Goal: Task Accomplishment & Management: Use online tool/utility

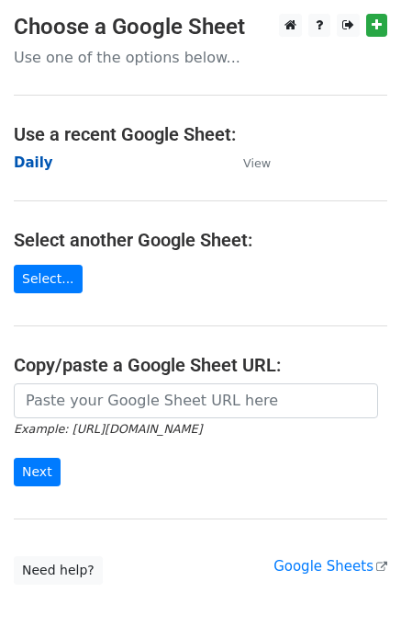
click at [39, 170] on strong "Daily" at bounding box center [34, 162] width 40 height 17
click at [32, 159] on strong "Daily" at bounding box center [34, 162] width 40 height 17
click at [23, 166] on strong "Daily" at bounding box center [34, 162] width 40 height 17
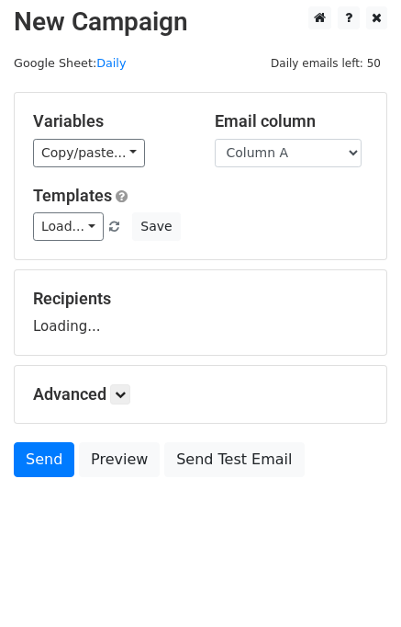
scroll to position [11, 0]
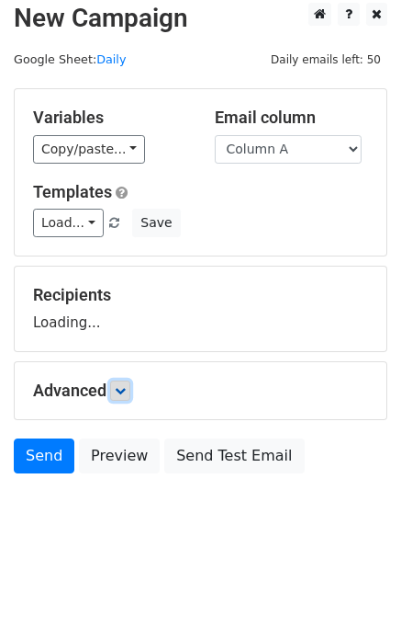
click at [130, 387] on link at bounding box center [120, 390] width 20 height 20
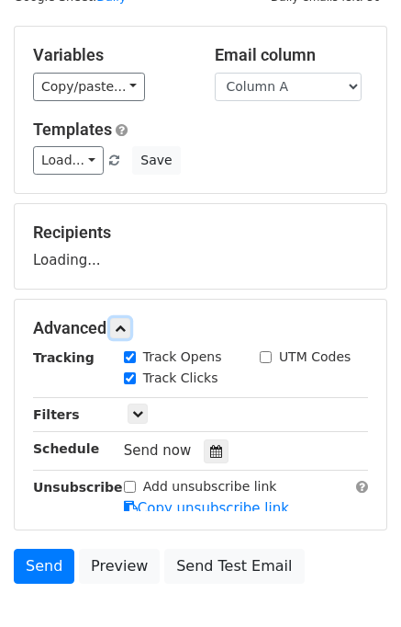
scroll to position [143, 0]
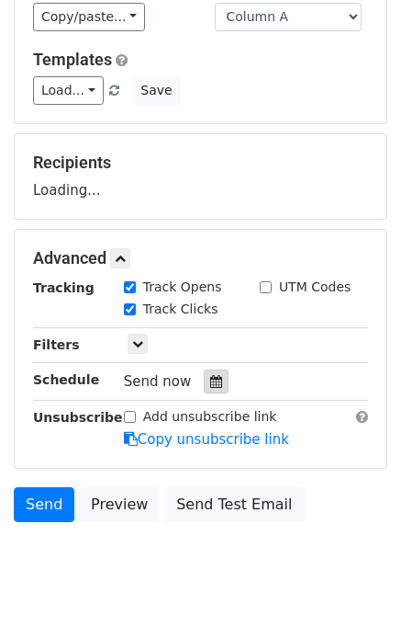
click at [212, 377] on div at bounding box center [216, 381] width 25 height 24
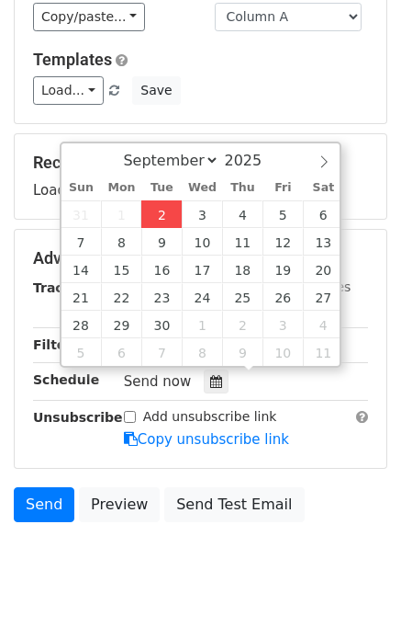
type input "2025-09-02 12:00"
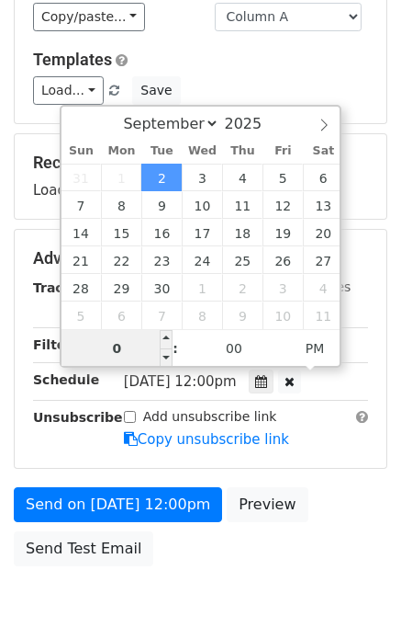
type input "01"
type input "2025-09-02 13:00"
click at [354, 496] on div "Send on Sep 2 at 12:00pm Preview Send Test Email" at bounding box center [200, 531] width 401 height 88
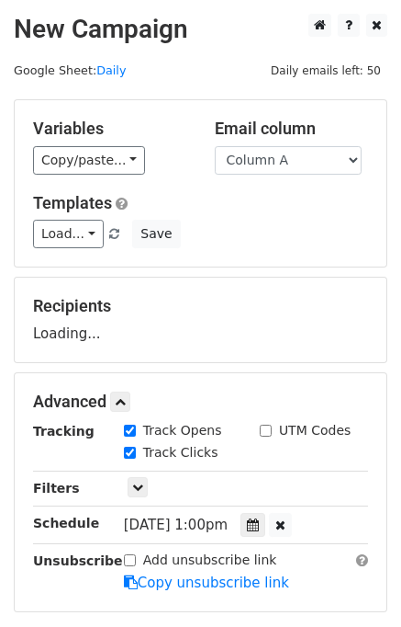
scroll to position [234, 0]
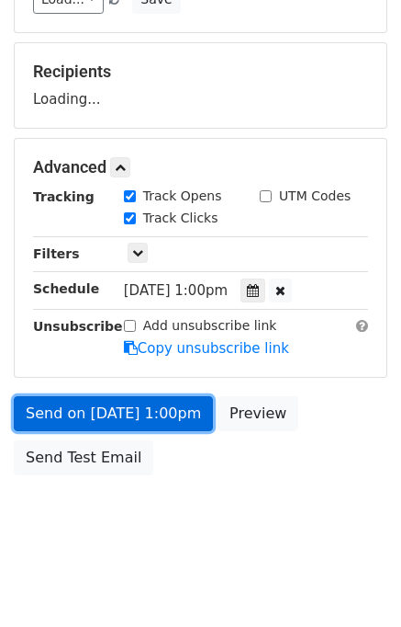
click at [132, 413] on link "Send on Sep 2 at 1:00pm" at bounding box center [113, 413] width 199 height 35
click at [116, 408] on link "Send on Sep 2 at 1:00pm" at bounding box center [113, 413] width 199 height 35
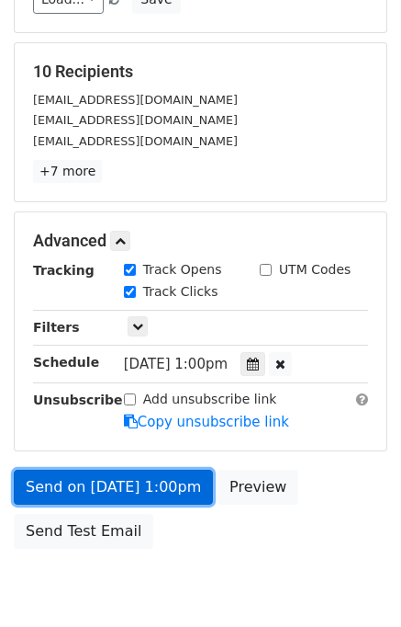
click at [134, 479] on link "Send on Sep 2 at 1:00pm" at bounding box center [113, 486] width 199 height 35
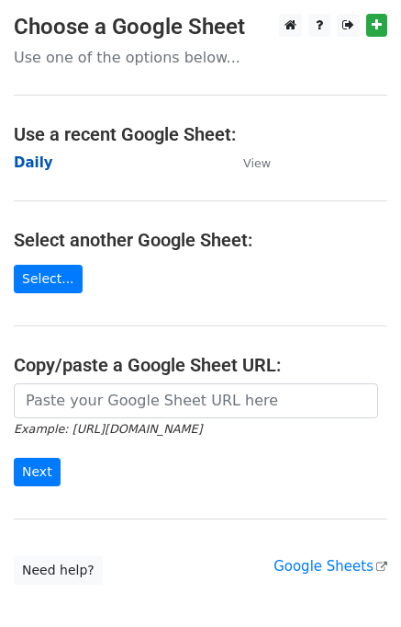
click at [34, 154] on strong "Daily" at bounding box center [34, 162] width 40 height 17
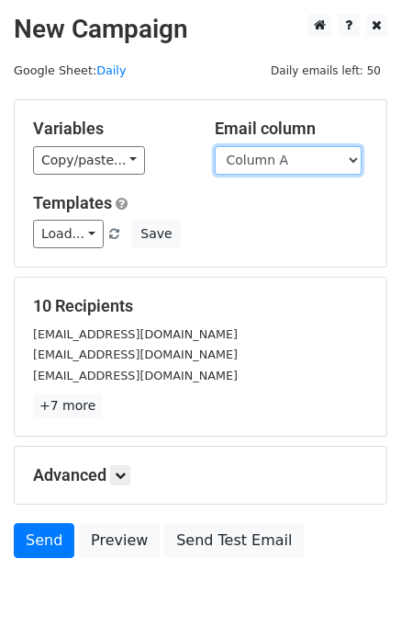
click at [293, 158] on select "Column A Column B Column C Column D Column E" at bounding box center [288, 160] width 147 height 28
select select "Column B"
click at [215, 146] on select "Column A Column B Column C Column D Column E" at bounding box center [288, 160] width 147 height 28
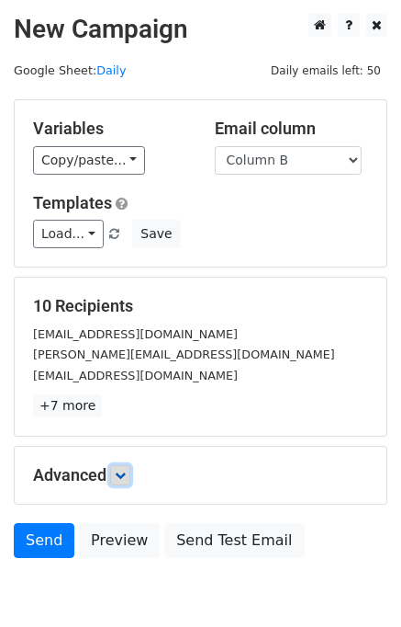
click at [130, 471] on link at bounding box center [120, 475] width 20 height 20
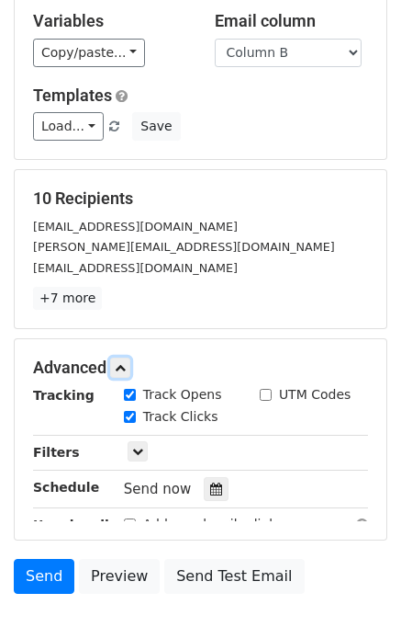
scroll to position [204, 0]
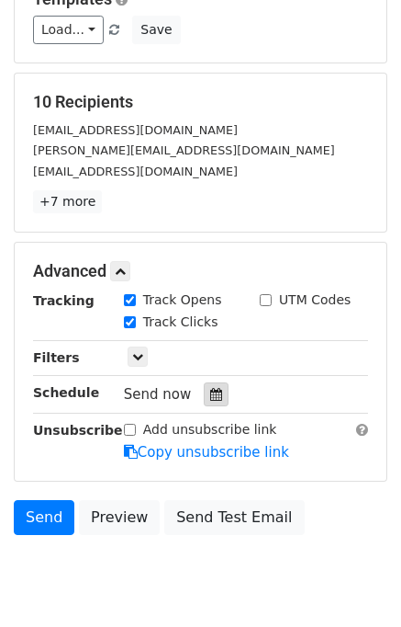
click at [204, 394] on div at bounding box center [216, 394] width 25 height 24
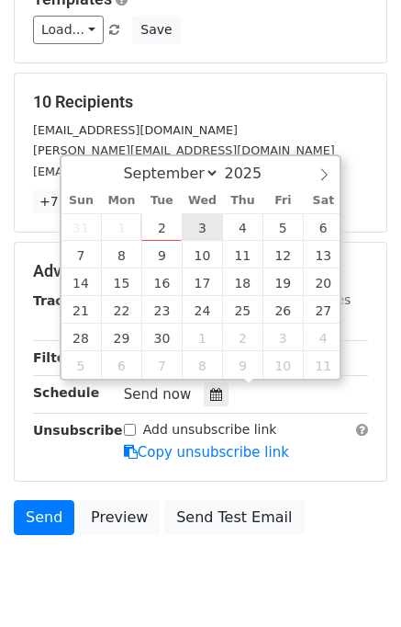
type input "2025-09-03 12:00"
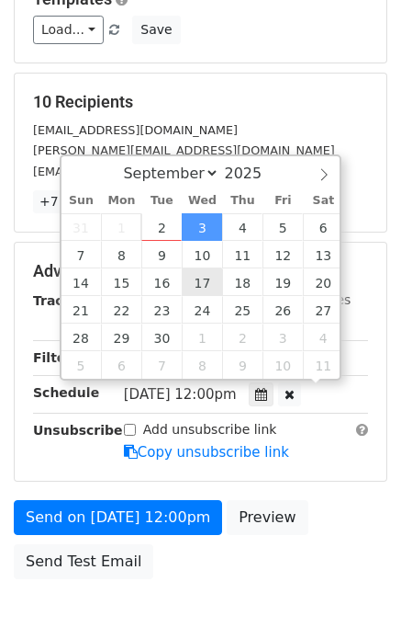
scroll to position [0, 0]
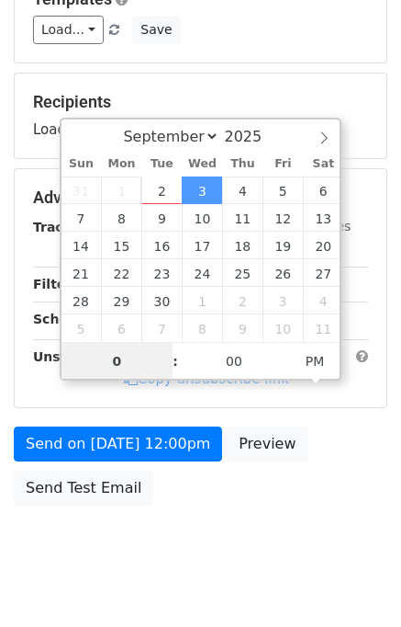
type input "02"
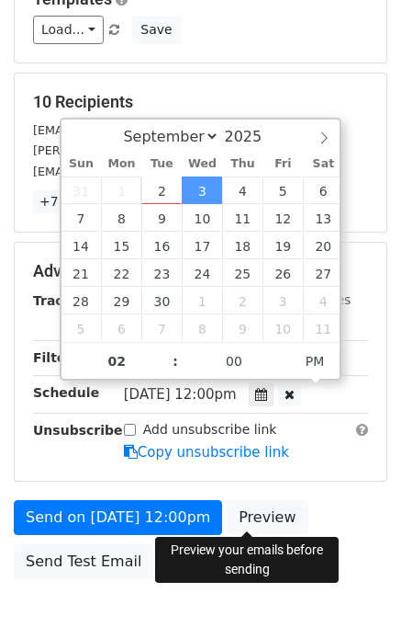
type input "2025-09-03 14:00"
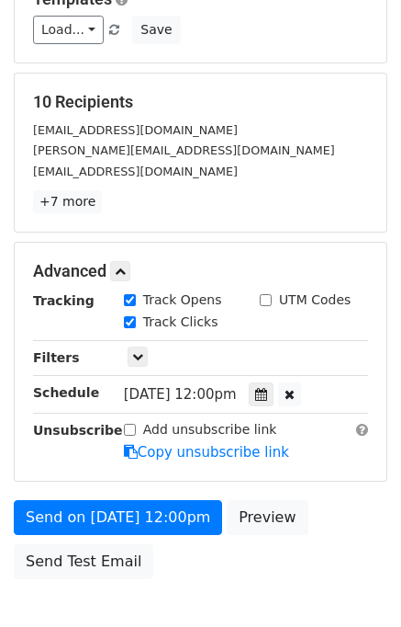
click at [330, 529] on div "Send on Sep 3 at 12:00pm Preview Send Test Email" at bounding box center [200, 544] width 401 height 88
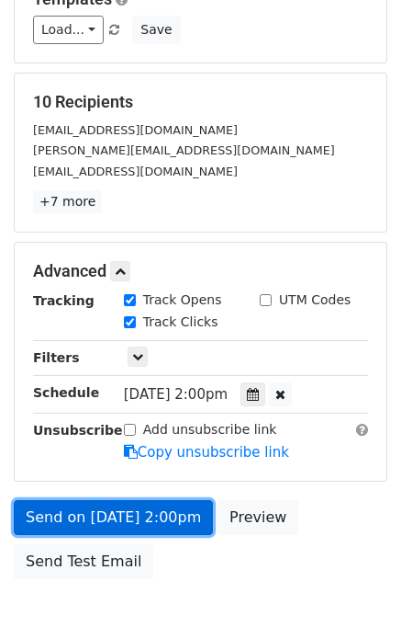
click at [150, 520] on link "Send on Sep 3 at 2:00pm" at bounding box center [113, 517] width 199 height 35
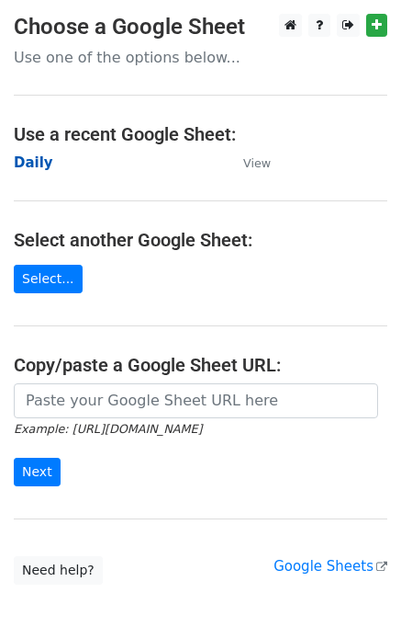
click at [34, 164] on strong "Daily" at bounding box center [34, 162] width 40 height 17
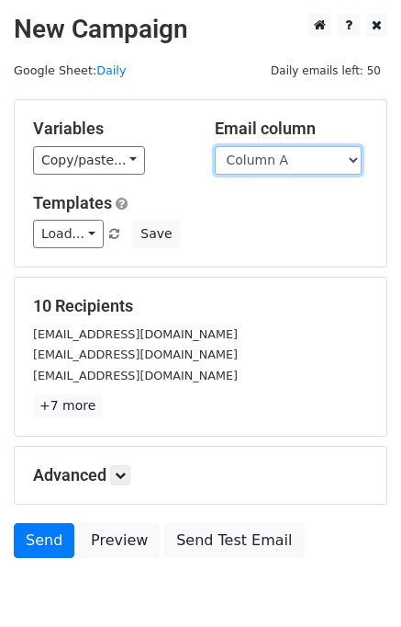
click at [299, 170] on select "Column A Column B Column C Column D Column E" at bounding box center [288, 160] width 147 height 28
select select "Column C"
click at [215, 146] on select "Column A Column B Column C Column D Column E" at bounding box center [288, 160] width 147 height 28
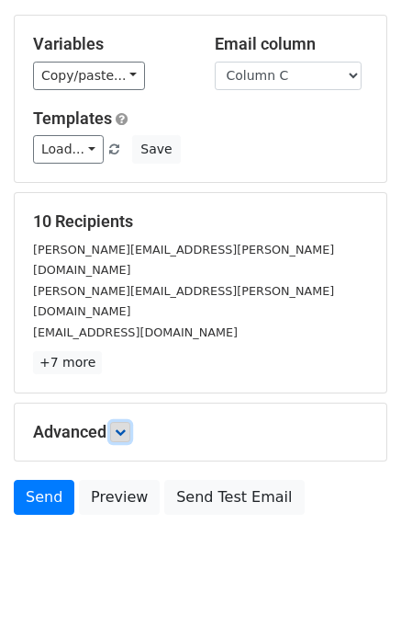
click at [118, 426] on icon at bounding box center [120, 431] width 11 height 11
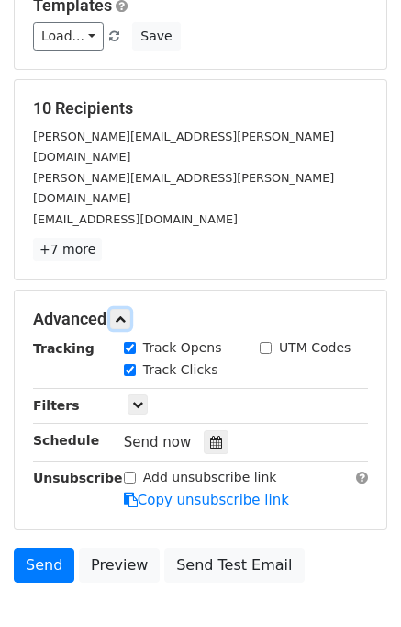
scroll to position [205, 0]
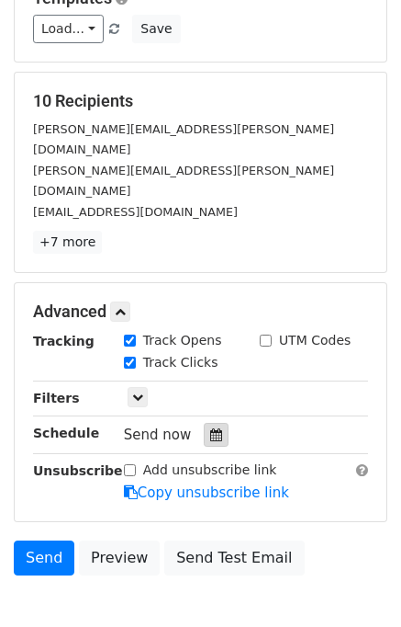
click at [213, 423] on div at bounding box center [216, 435] width 25 height 24
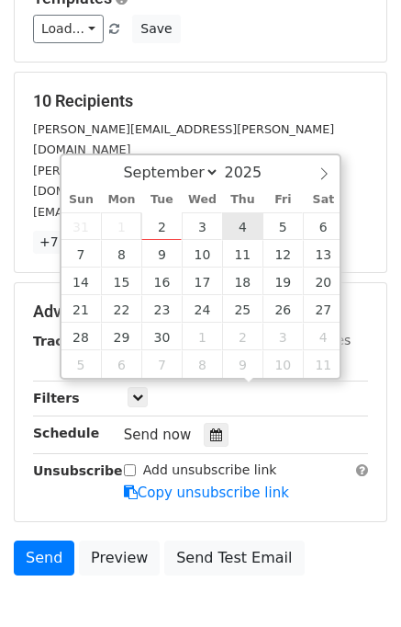
type input "2025-09-04 12:00"
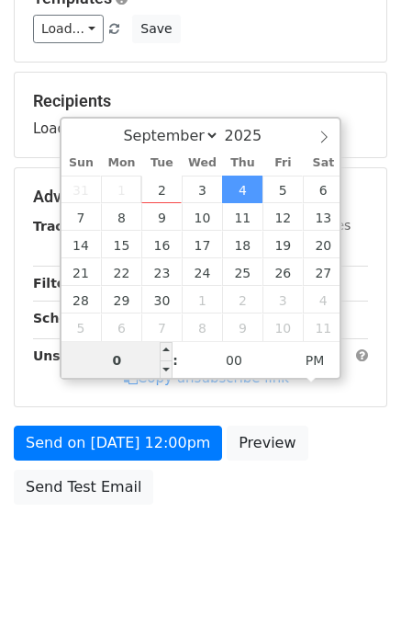
type input "03"
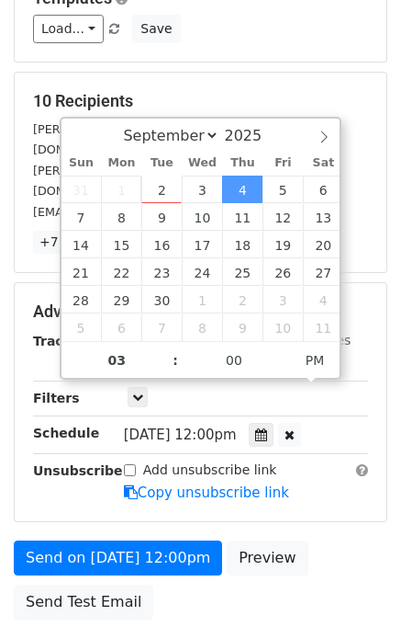
type input "2025-09-04 15:00"
click at [302, 540] on div "Send on Sep 4 at 12:00pm Preview Send Test Email" at bounding box center [200, 584] width 401 height 88
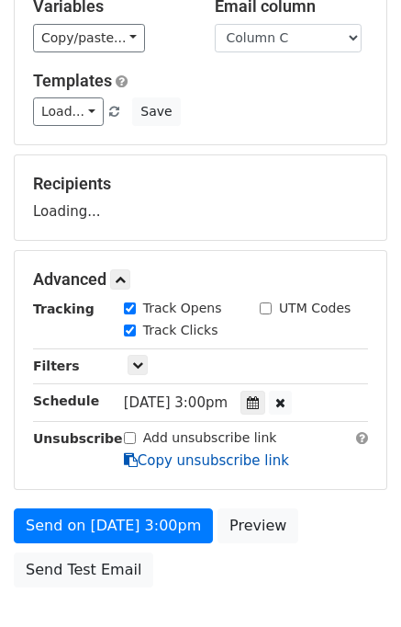
scroll to position [234, 0]
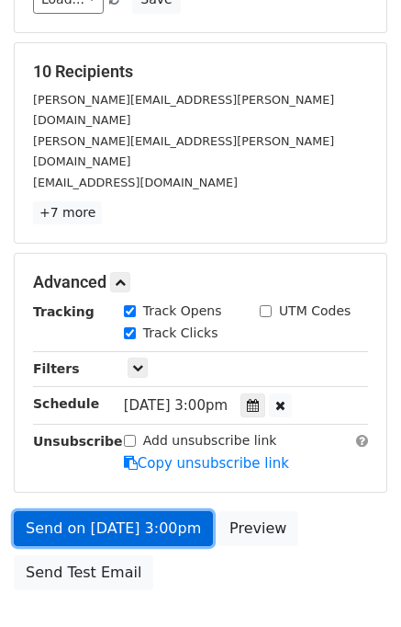
click at [103, 511] on link "Send on Sep 4 at 3:00pm" at bounding box center [113, 528] width 199 height 35
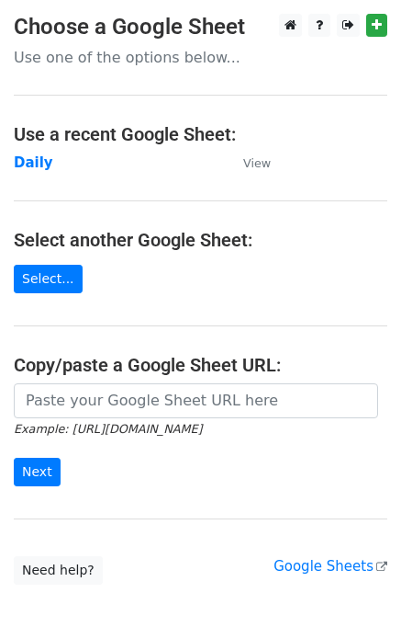
click at [34, 153] on td "Daily" at bounding box center [119, 163] width 211 height 21
click at [34, 159] on strong "Daily" at bounding box center [34, 162] width 40 height 17
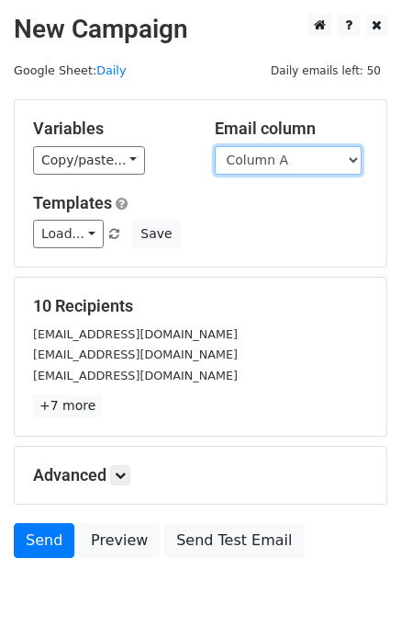
click at [301, 164] on select "Column A Column B Column C Column D Column E" at bounding box center [288, 160] width 147 height 28
select select "Column D"
click at [215, 146] on select "Column A Column B Column C Column D Column E" at bounding box center [288, 160] width 147 height 28
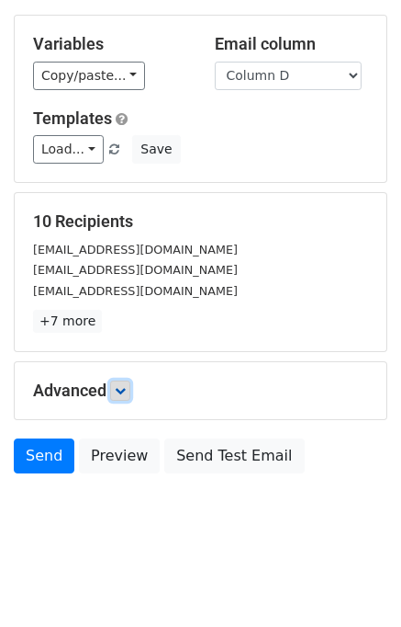
click at [130, 397] on link at bounding box center [120, 390] width 20 height 20
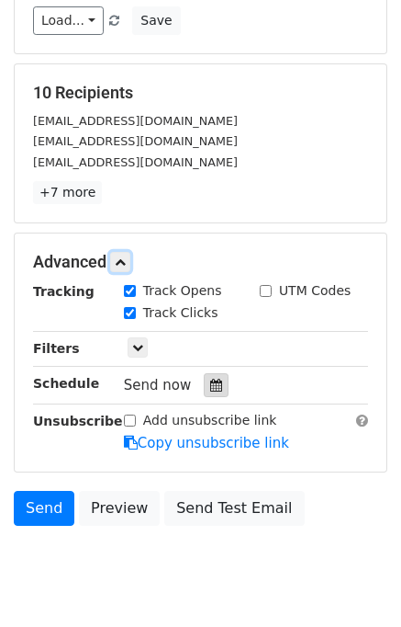
scroll to position [217, 0]
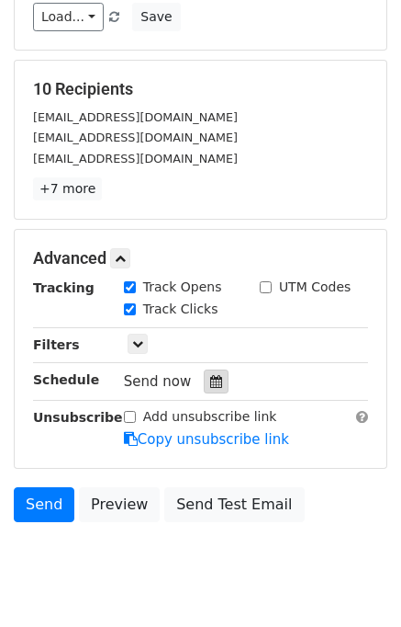
click at [210, 375] on icon at bounding box center [216, 381] width 12 height 13
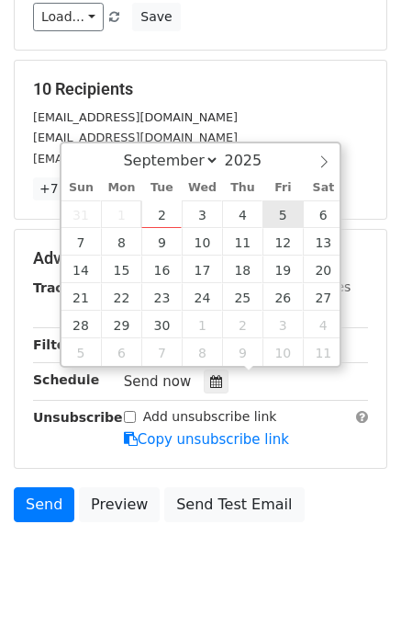
type input "2025-09-05 12:00"
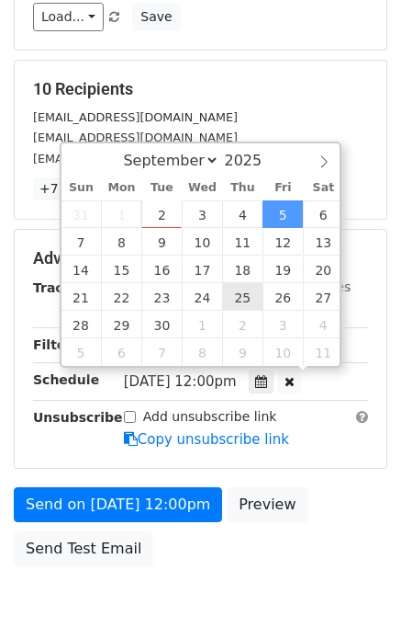
scroll to position [0, 0]
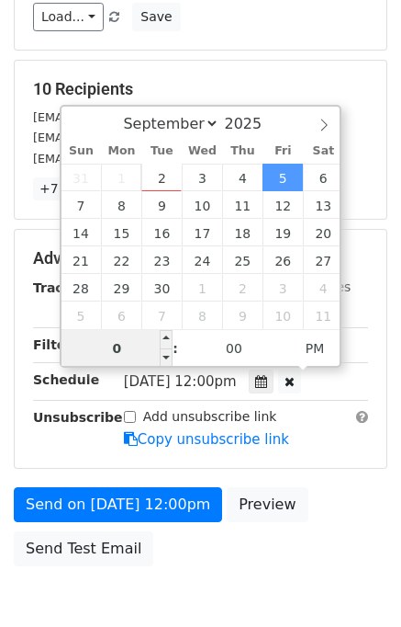
type input "04"
type input "2025-09-05 16:00"
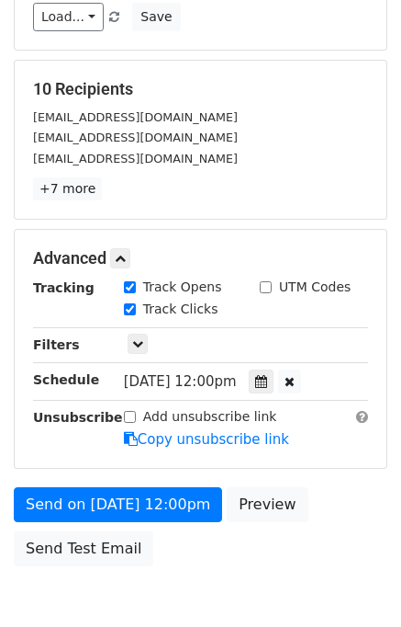
click at [342, 515] on div "Send on Sep 5 at 12:00pm Preview Send Test Email" at bounding box center [200, 531] width 401 height 88
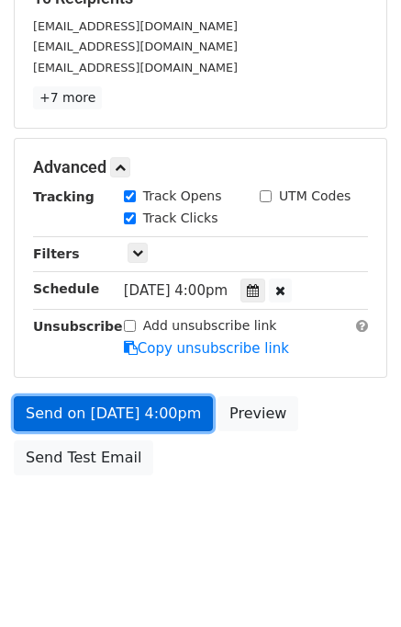
click at [85, 420] on link "Send on Sep 5 at 4:00pm" at bounding box center [113, 413] width 199 height 35
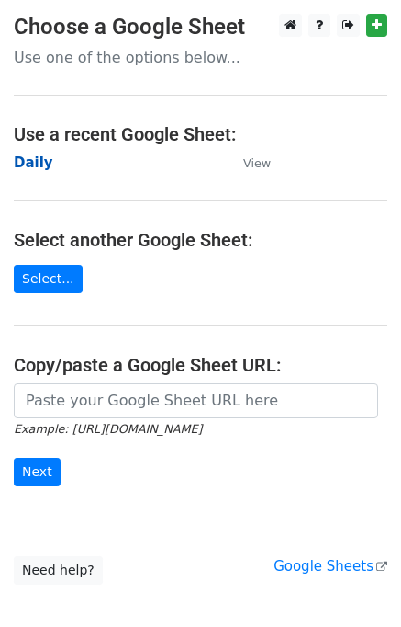
click at [37, 166] on strong "Daily" at bounding box center [34, 162] width 40 height 17
click at [42, 161] on strong "Daily" at bounding box center [34, 162] width 40 height 17
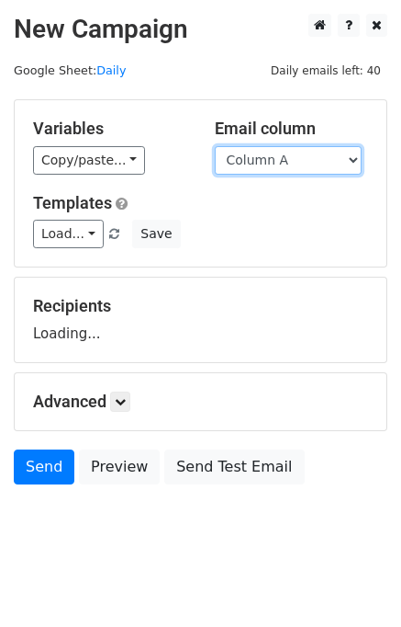
click at [305, 163] on select "Column A Column B Column C Column D Column E" at bounding box center [288, 160] width 147 height 28
select select "Column E"
click at [215, 146] on select "Column A Column B Column C Column D Column E" at bounding box center [288, 160] width 147 height 28
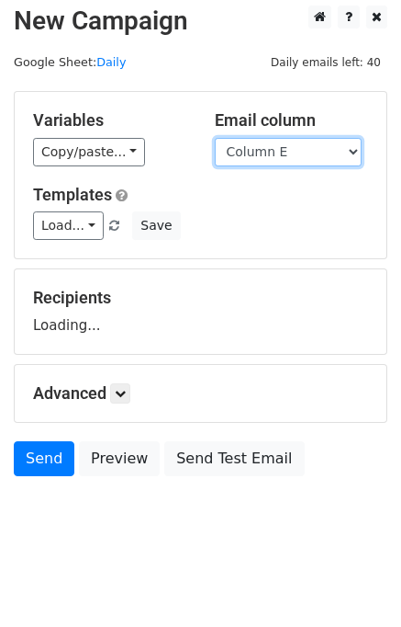
scroll to position [11, 0]
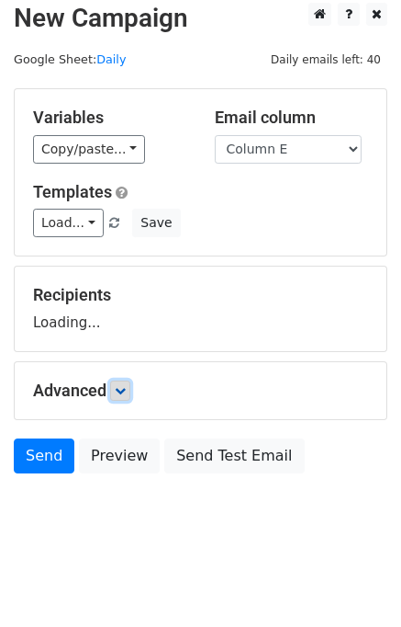
click at [126, 387] on icon at bounding box center [120, 390] width 11 height 11
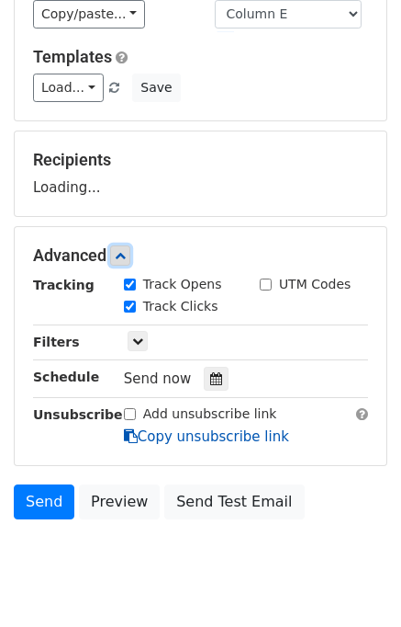
scroll to position [163, 0]
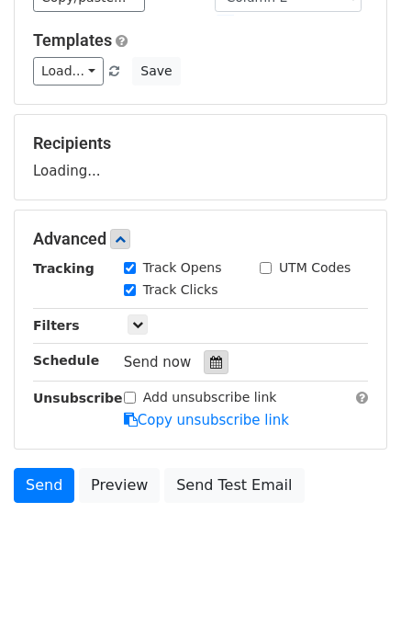
click at [210, 356] on icon at bounding box center [216, 362] width 12 height 13
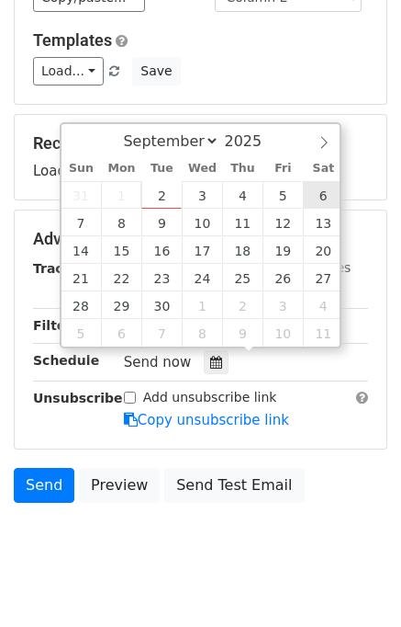
type input "[DATE] 12:00"
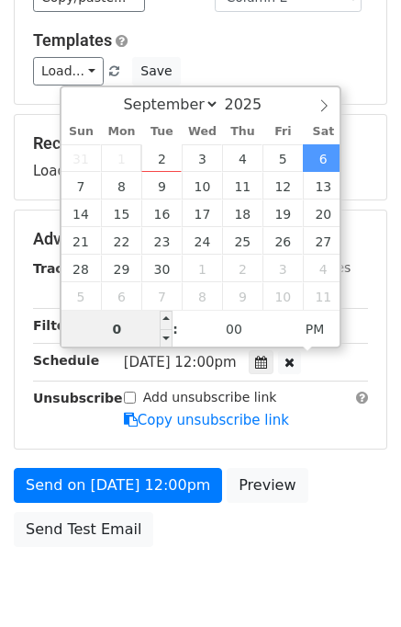
type input "05"
type input "[DATE] 17:00"
click at [287, 491] on div "Send on [DATE] 12:00pm Preview Send Test Email" at bounding box center [200, 512] width 401 height 88
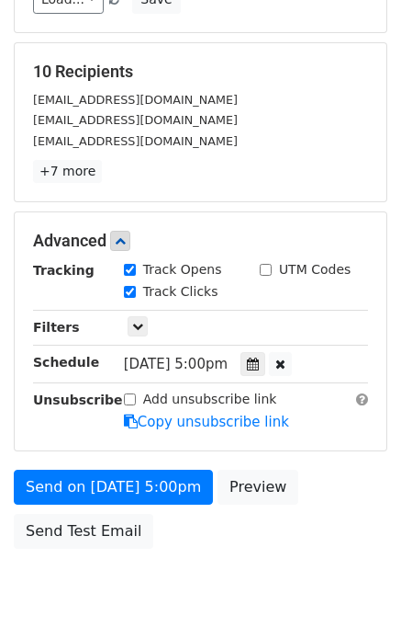
scroll to position [308, 0]
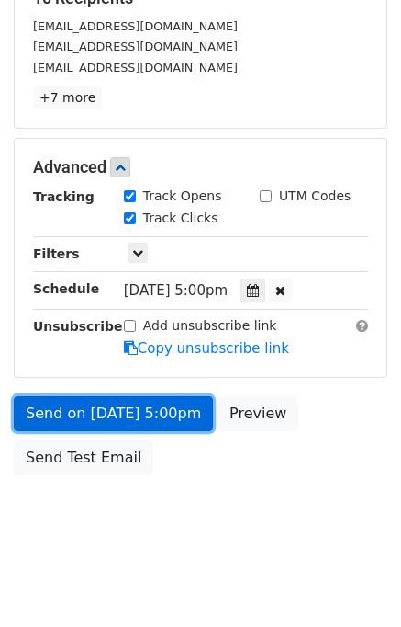
click at [113, 416] on link "Send on [DATE] 5:00pm" at bounding box center [113, 413] width 199 height 35
